Goal: Navigation & Orientation: Find specific page/section

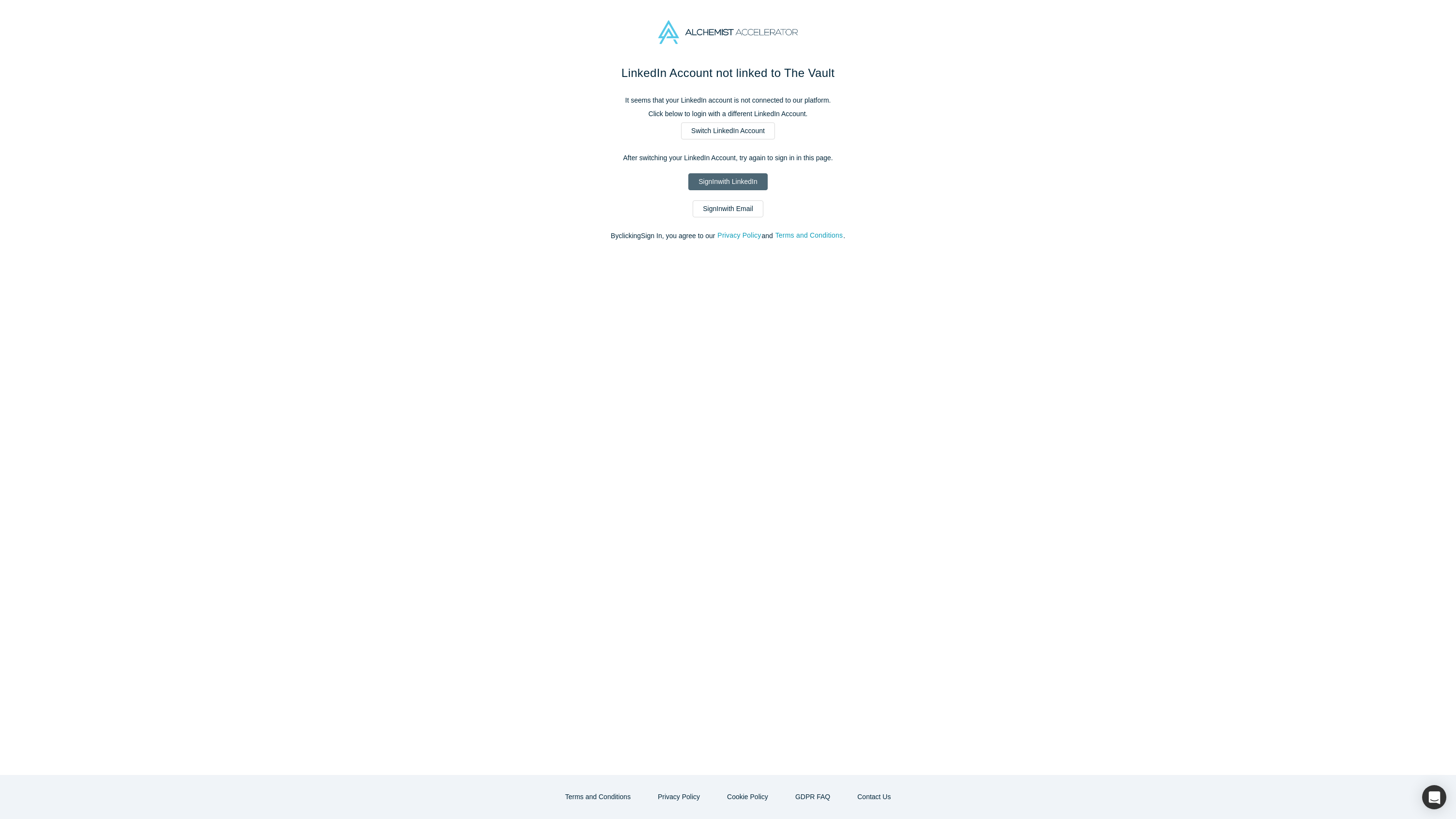
click at [747, 183] on link "Sign In with LinkedIn" at bounding box center [728, 182] width 79 height 17
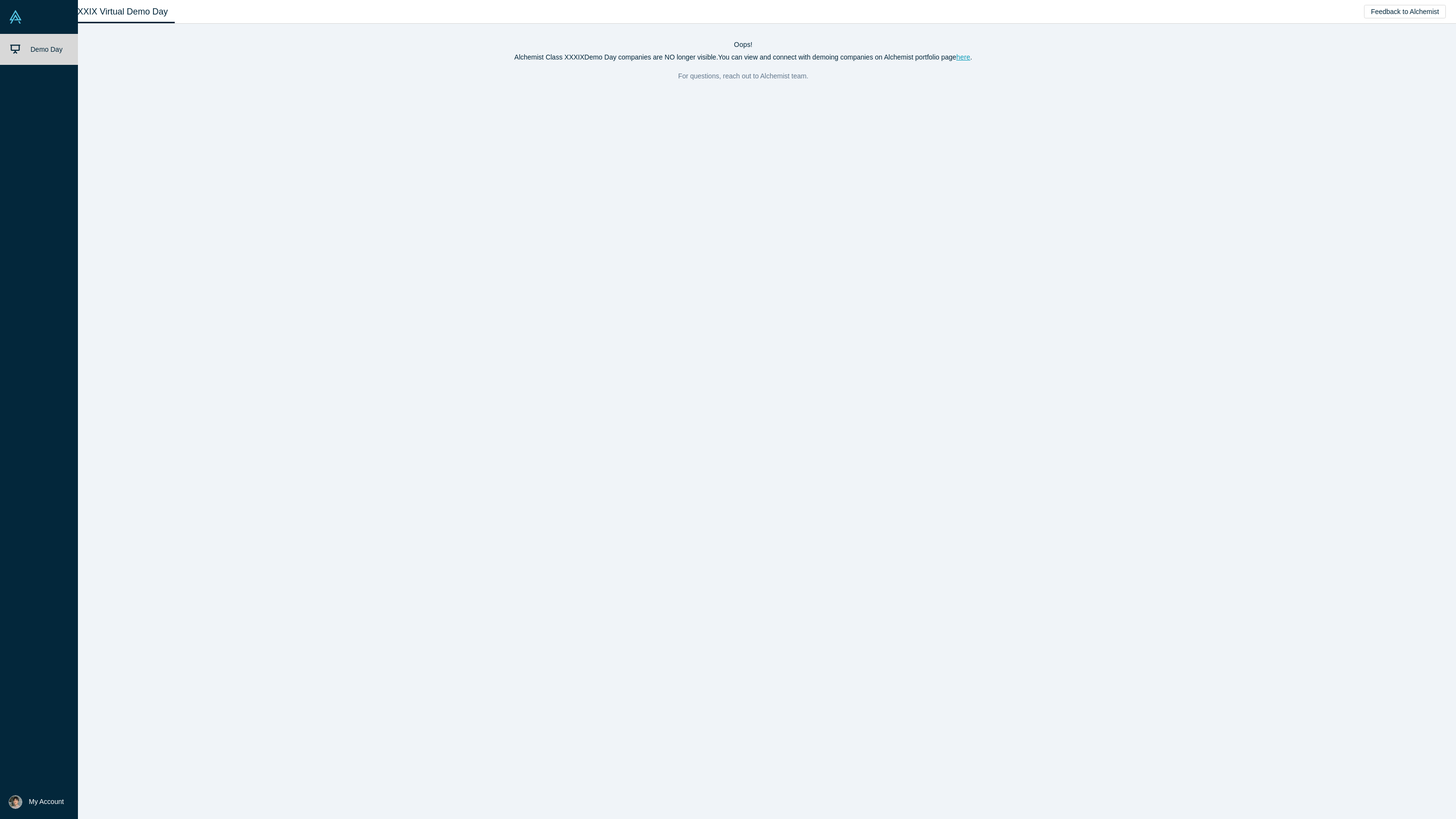
click at [12, 15] on img at bounding box center [15, 17] width 14 height 14
